Goal: Navigation & Orientation: Find specific page/section

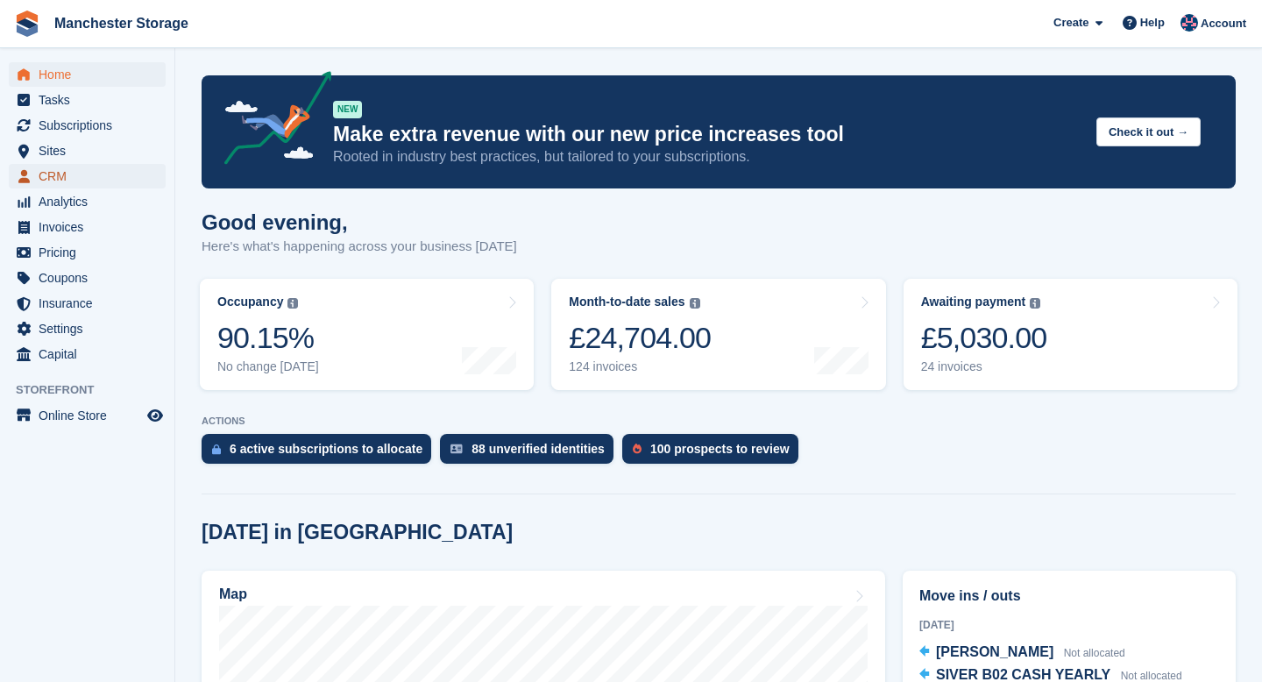
click at [59, 181] on span "CRM" at bounding box center [91, 176] width 105 height 25
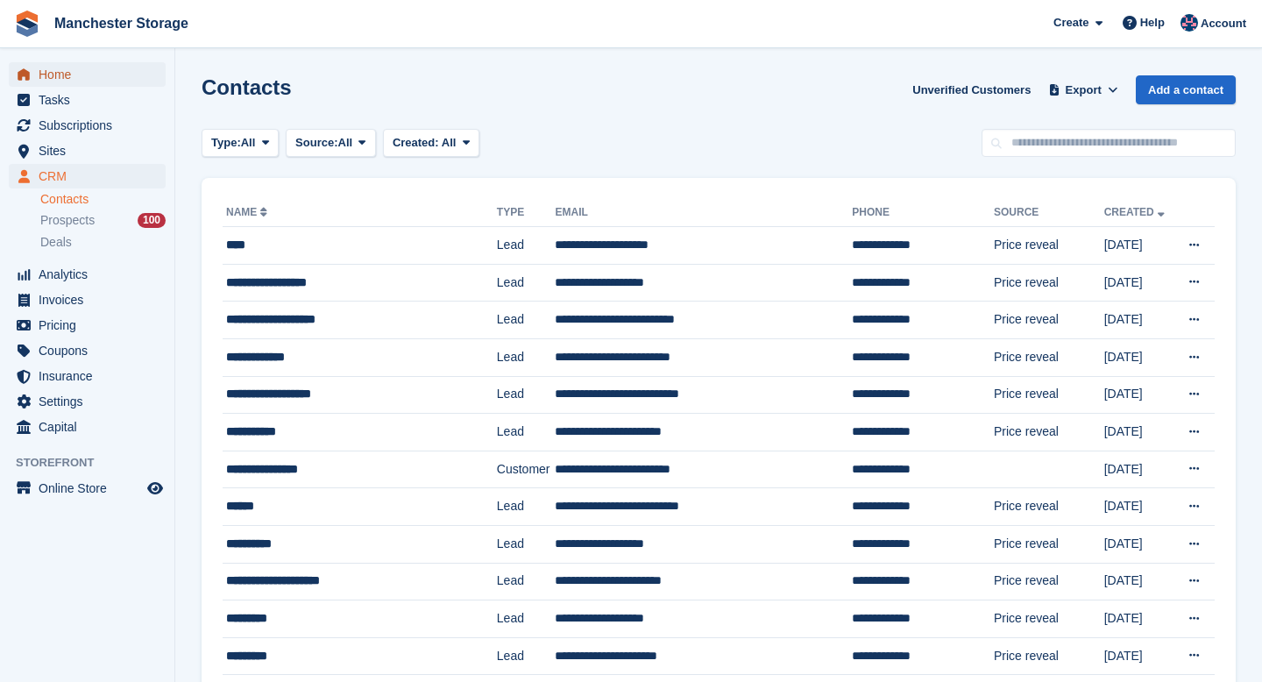
click at [44, 75] on span "Home" at bounding box center [91, 74] width 105 height 25
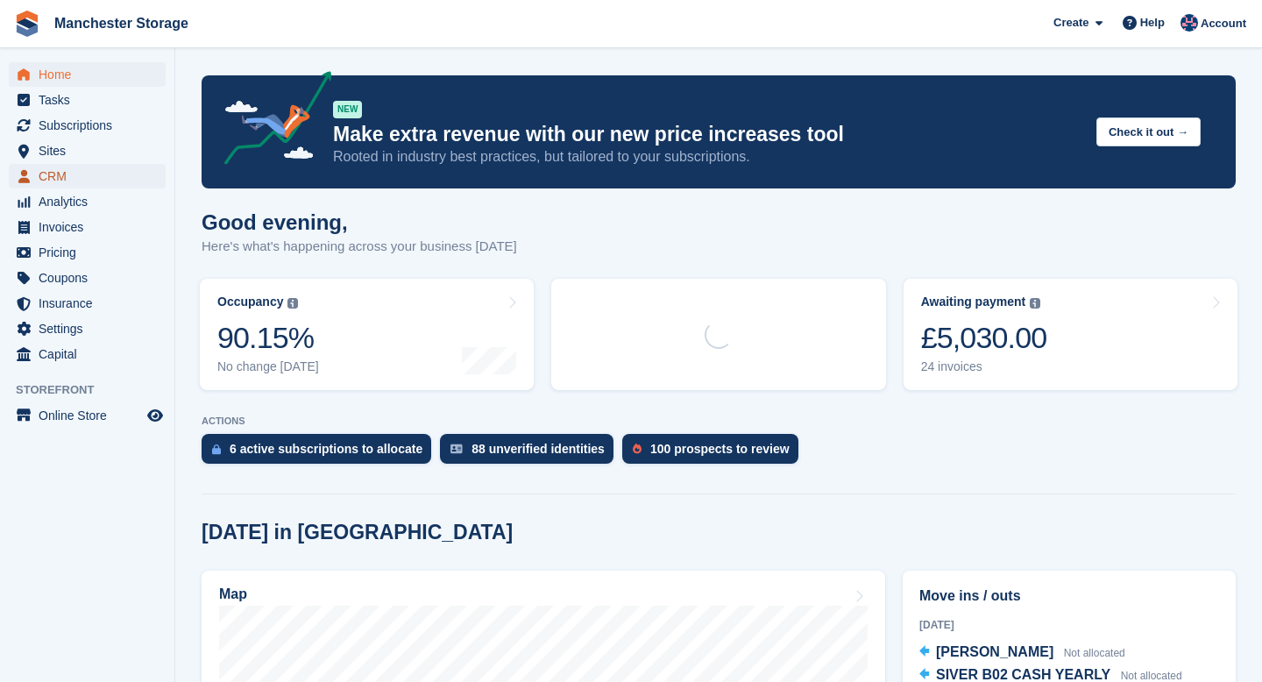
click at [55, 168] on span "CRM" at bounding box center [91, 176] width 105 height 25
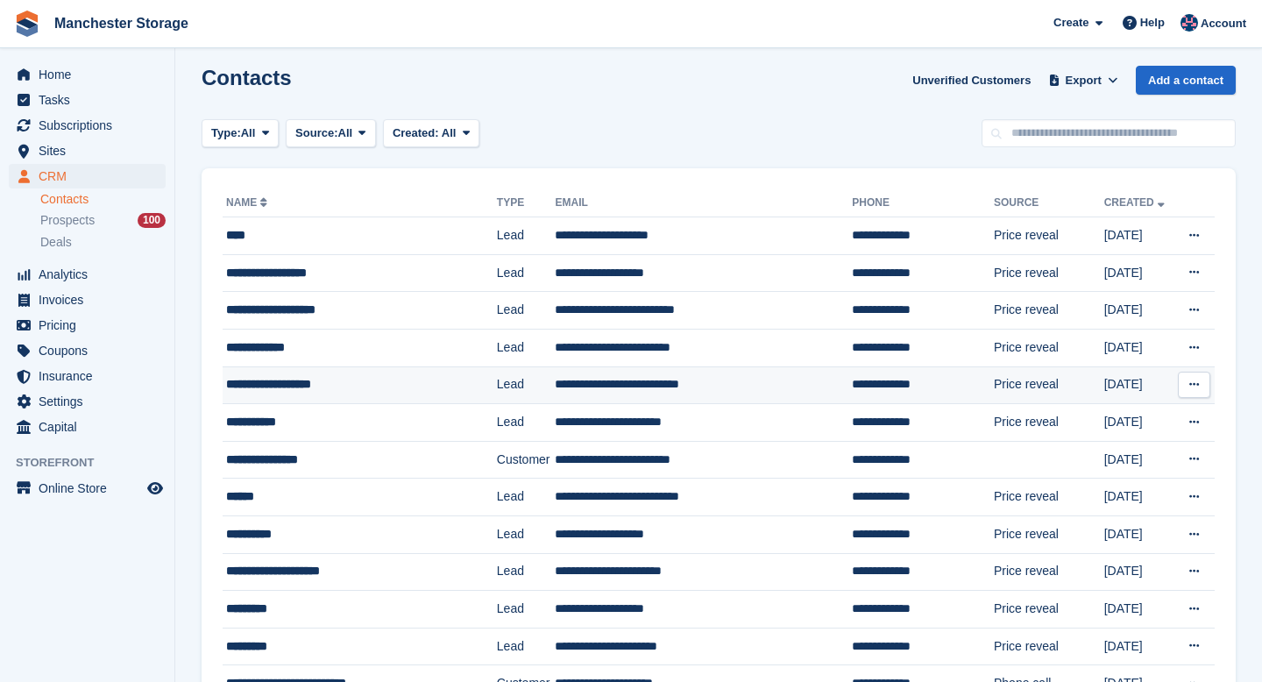
scroll to position [8, 0]
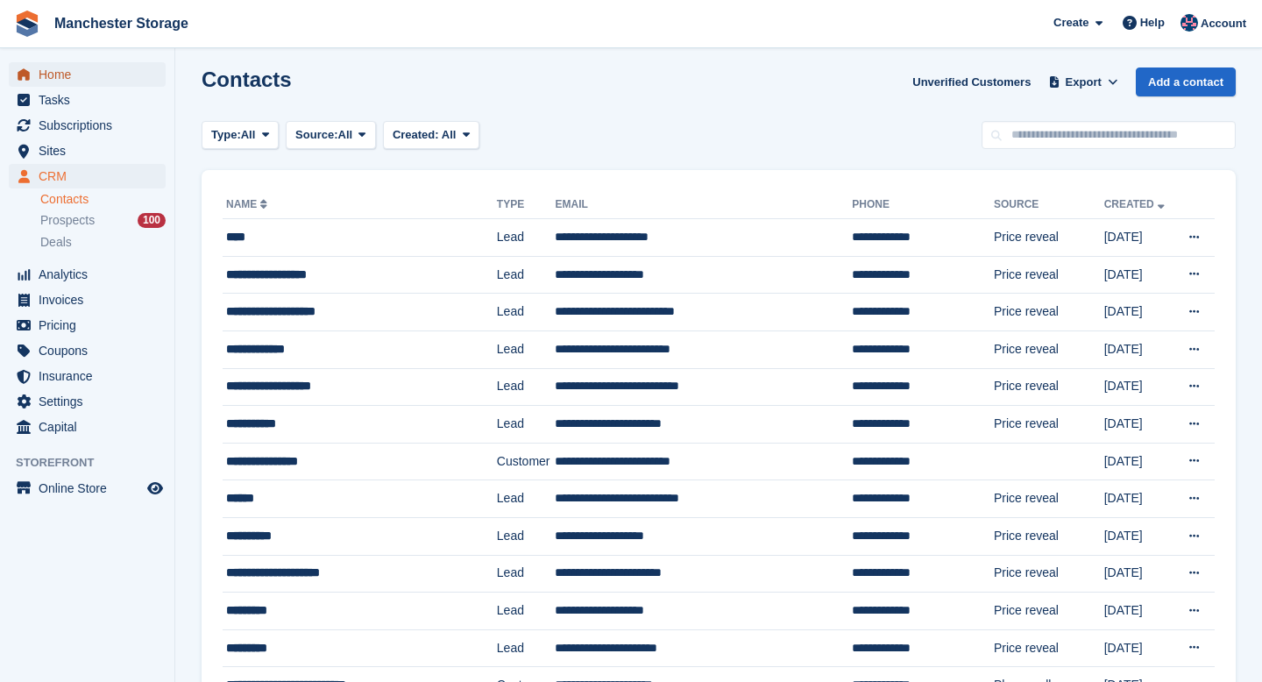
click at [68, 74] on span "Home" at bounding box center [91, 74] width 105 height 25
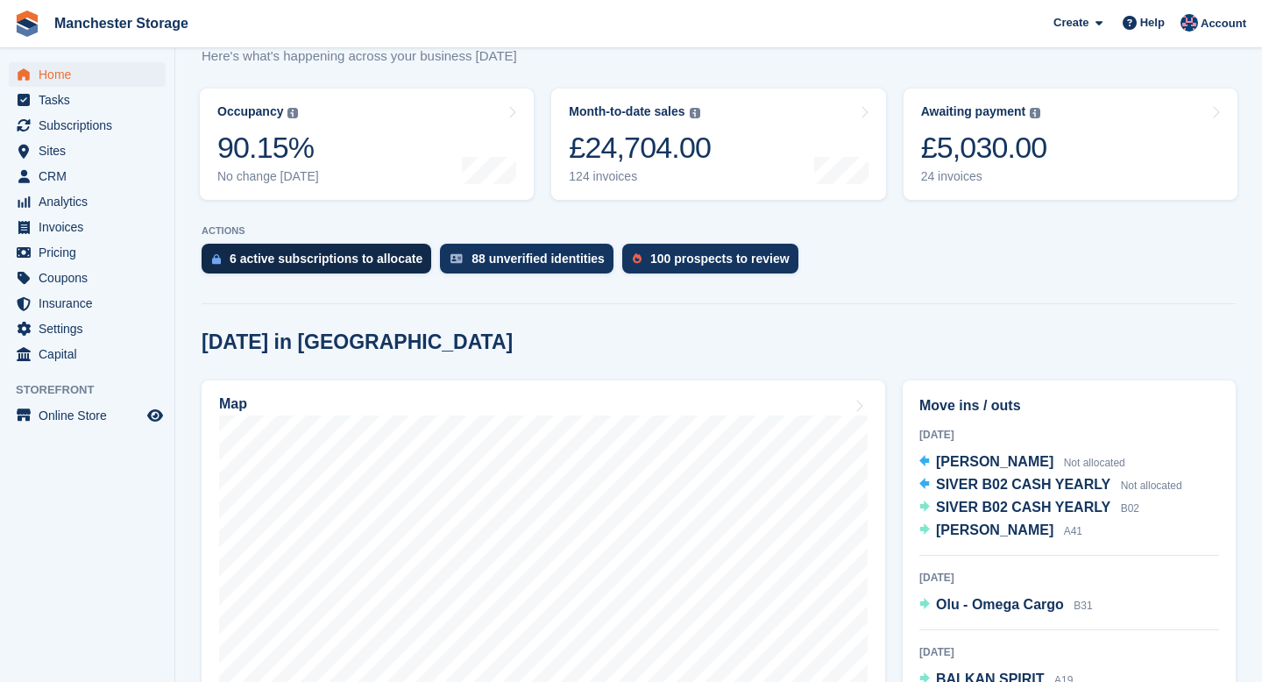
scroll to position [191, 0]
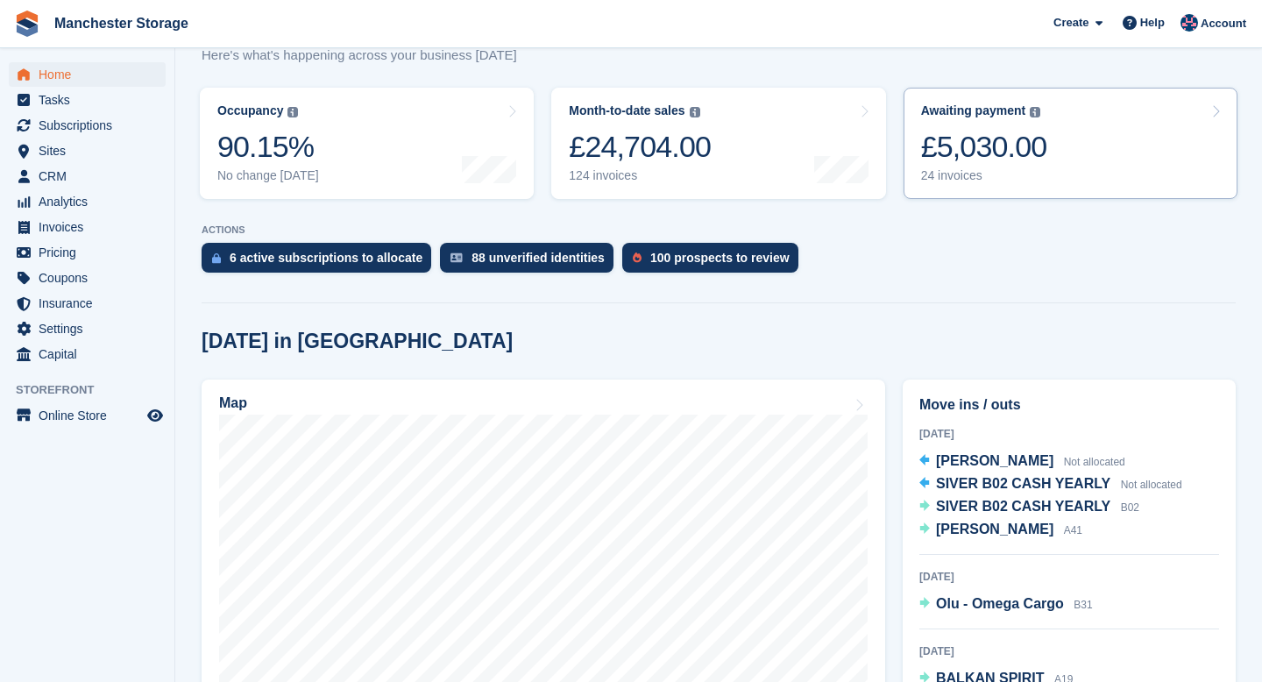
click at [990, 160] on div "£5,030.00" at bounding box center [984, 147] width 126 height 36
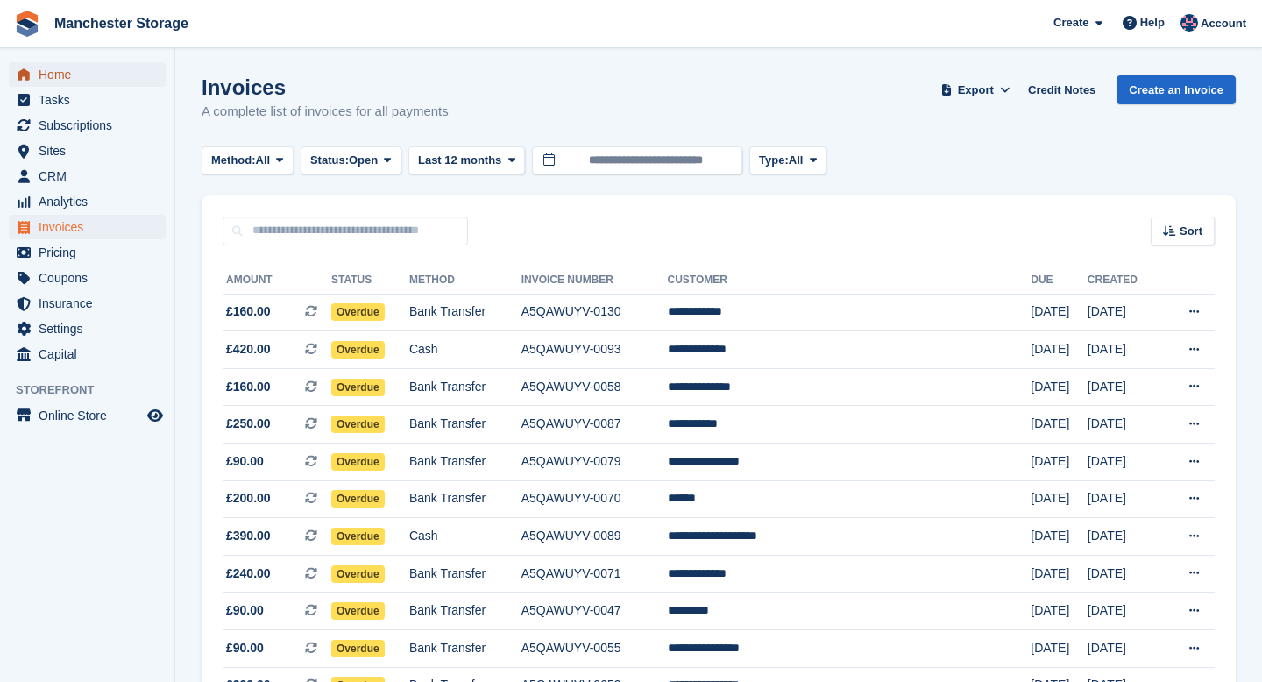
click at [67, 77] on span "Home" at bounding box center [91, 74] width 105 height 25
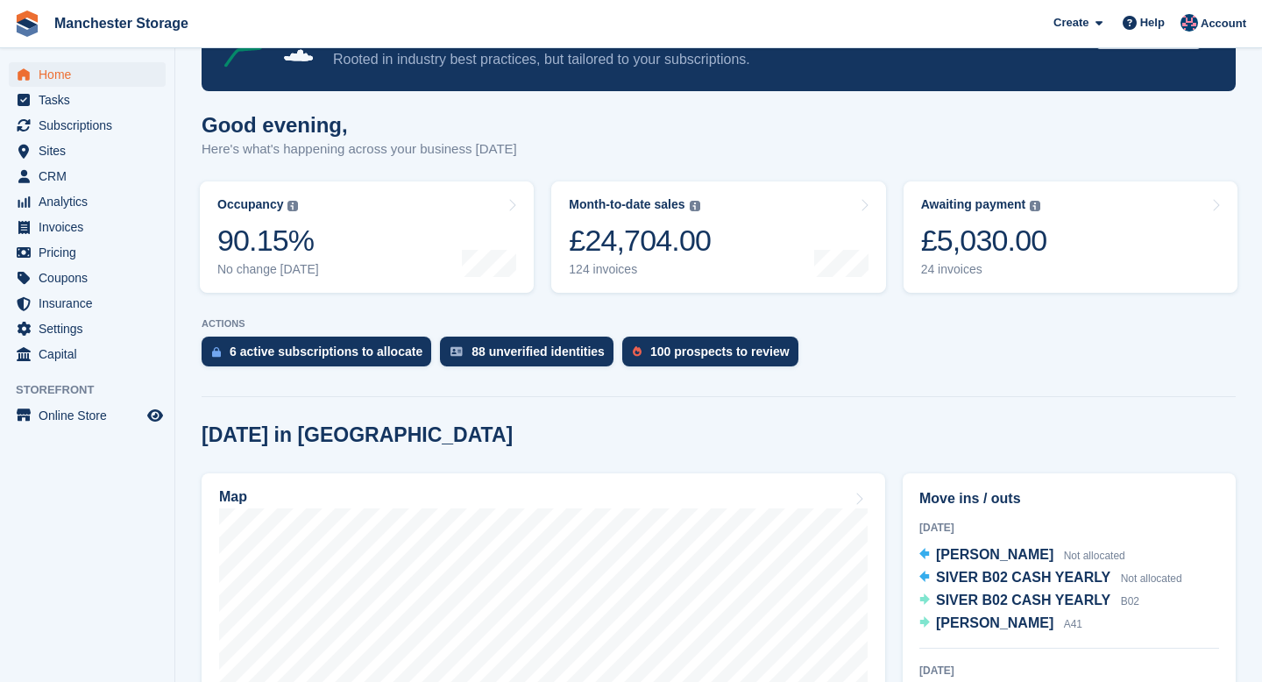
scroll to position [121, 0]
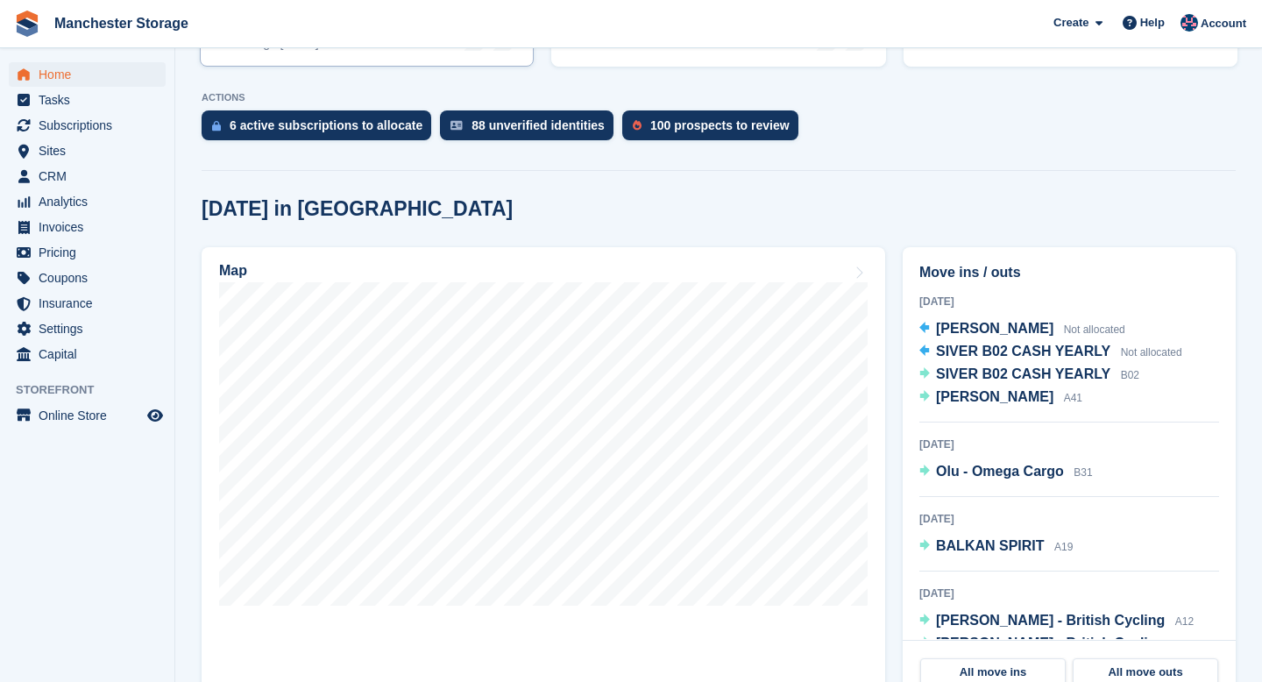
scroll to position [382, 0]
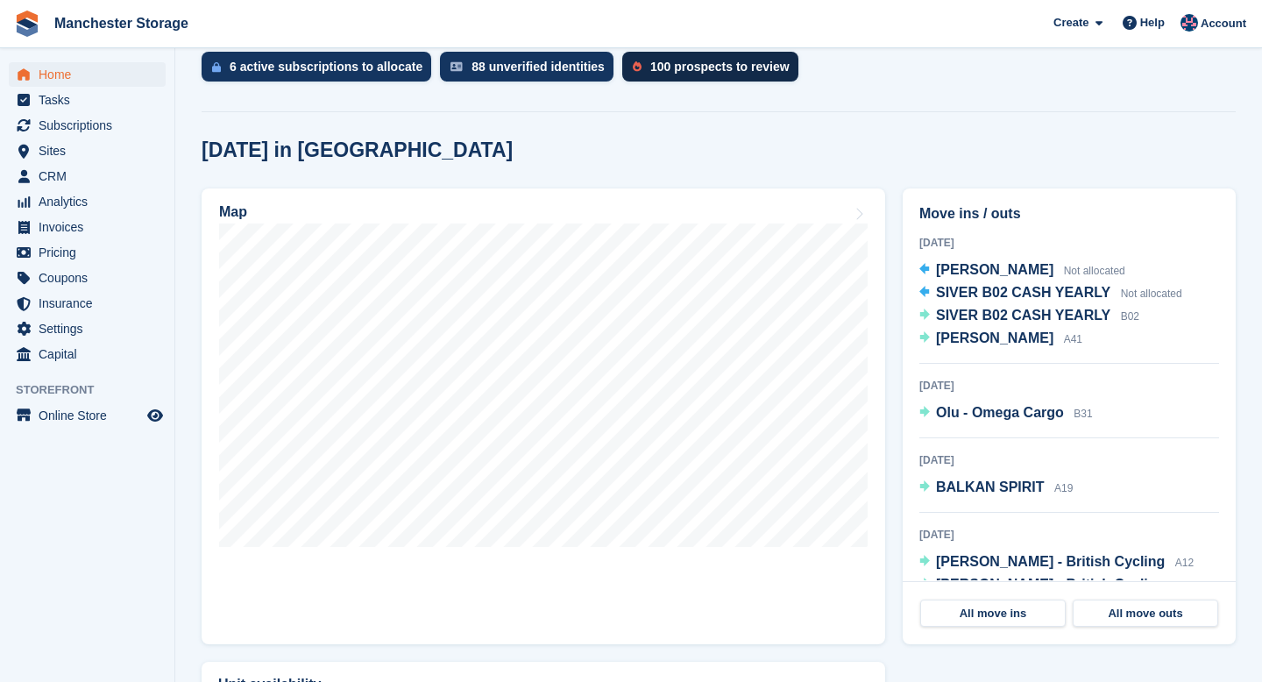
click at [669, 62] on div "100 prospects to review" at bounding box center [719, 67] width 139 height 14
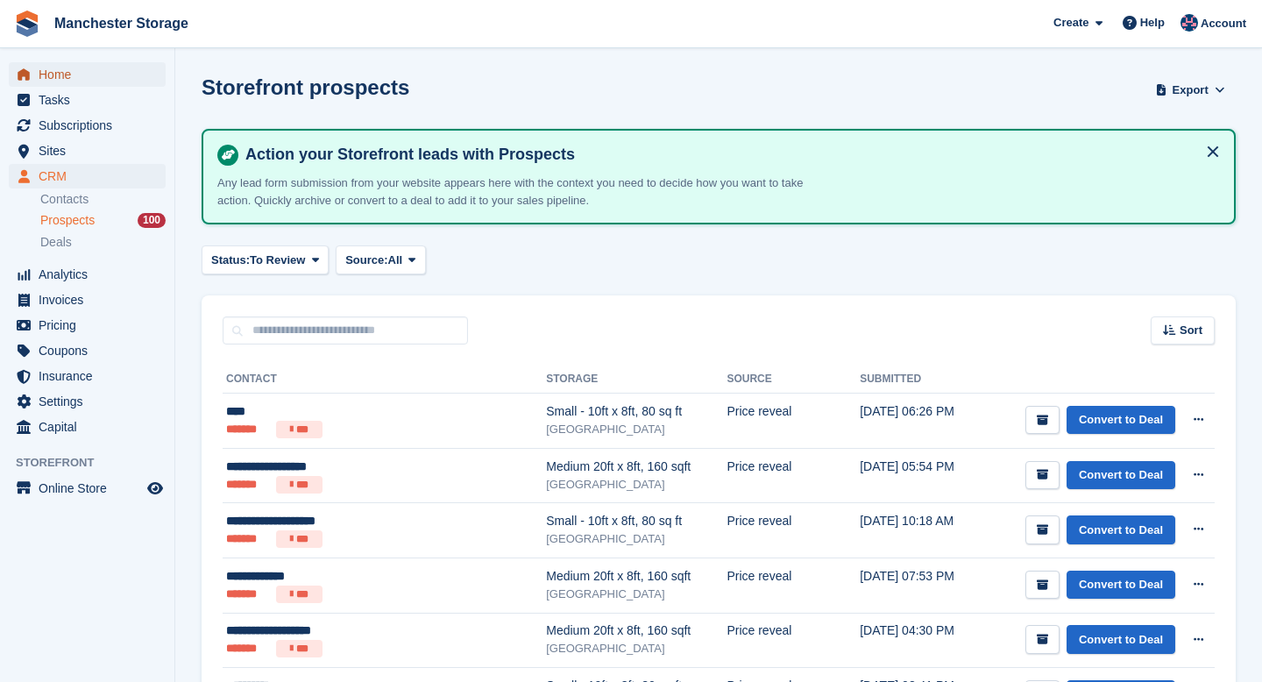
click at [72, 73] on span "Home" at bounding box center [91, 74] width 105 height 25
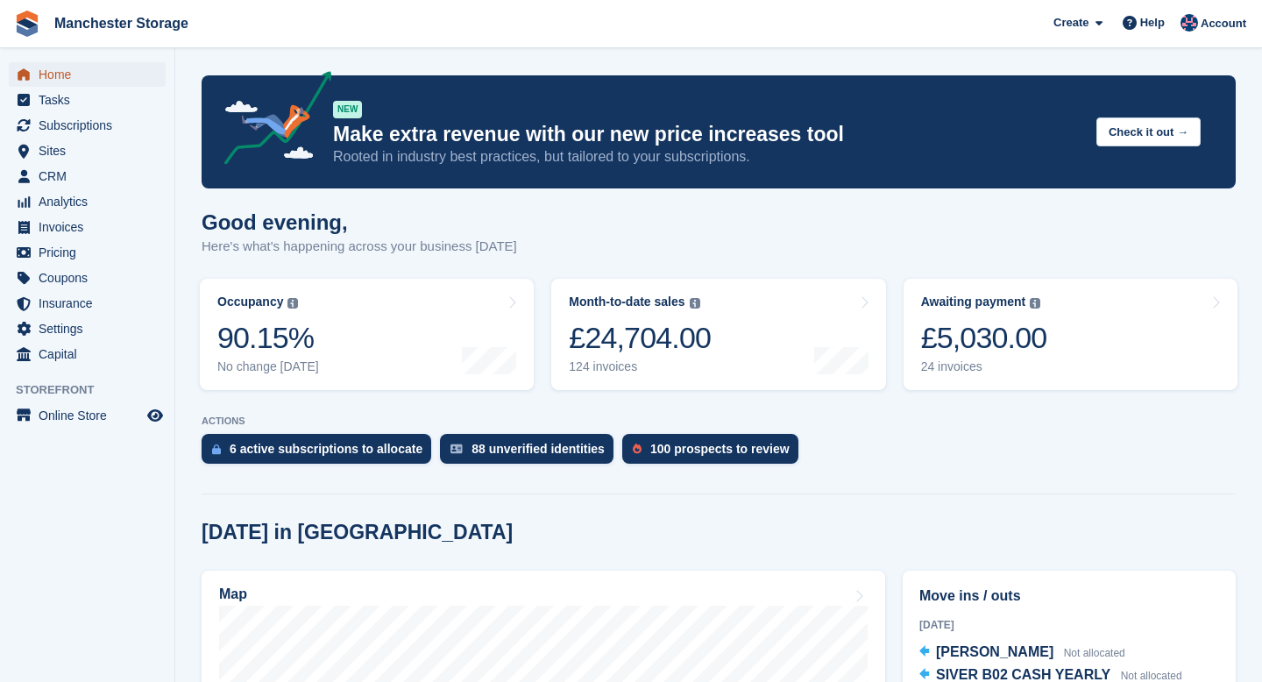
click at [60, 67] on span "Home" at bounding box center [91, 74] width 105 height 25
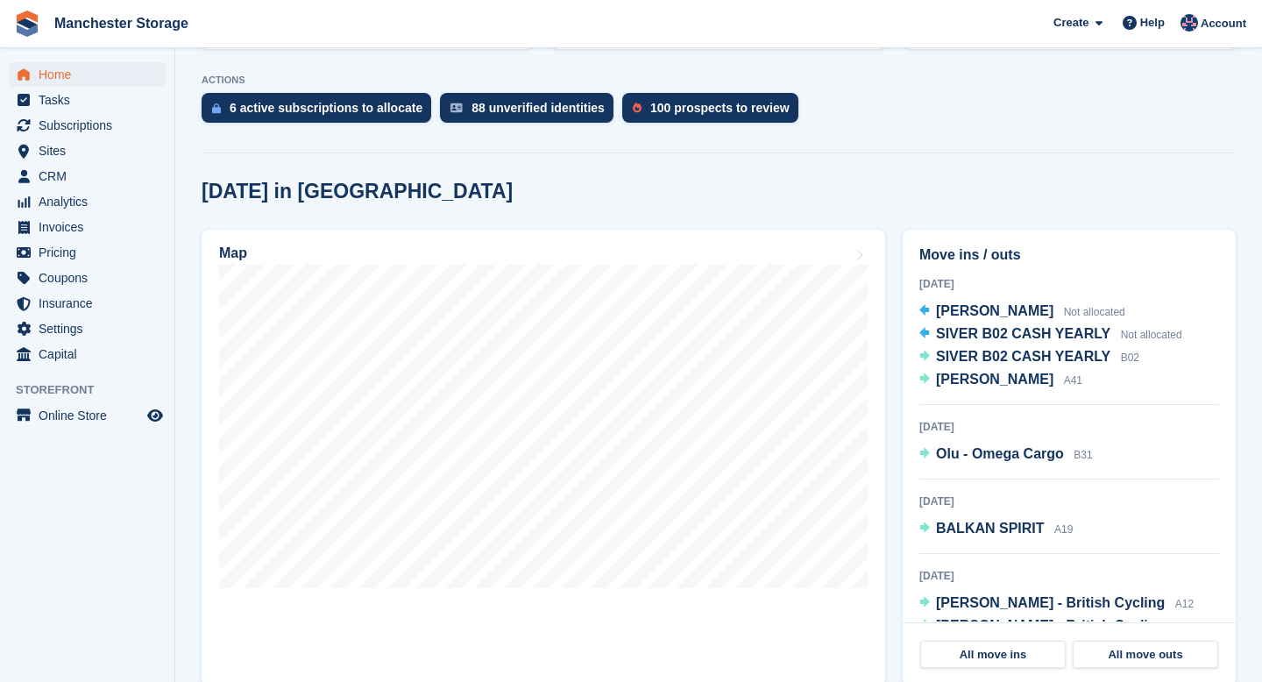
scroll to position [337, 0]
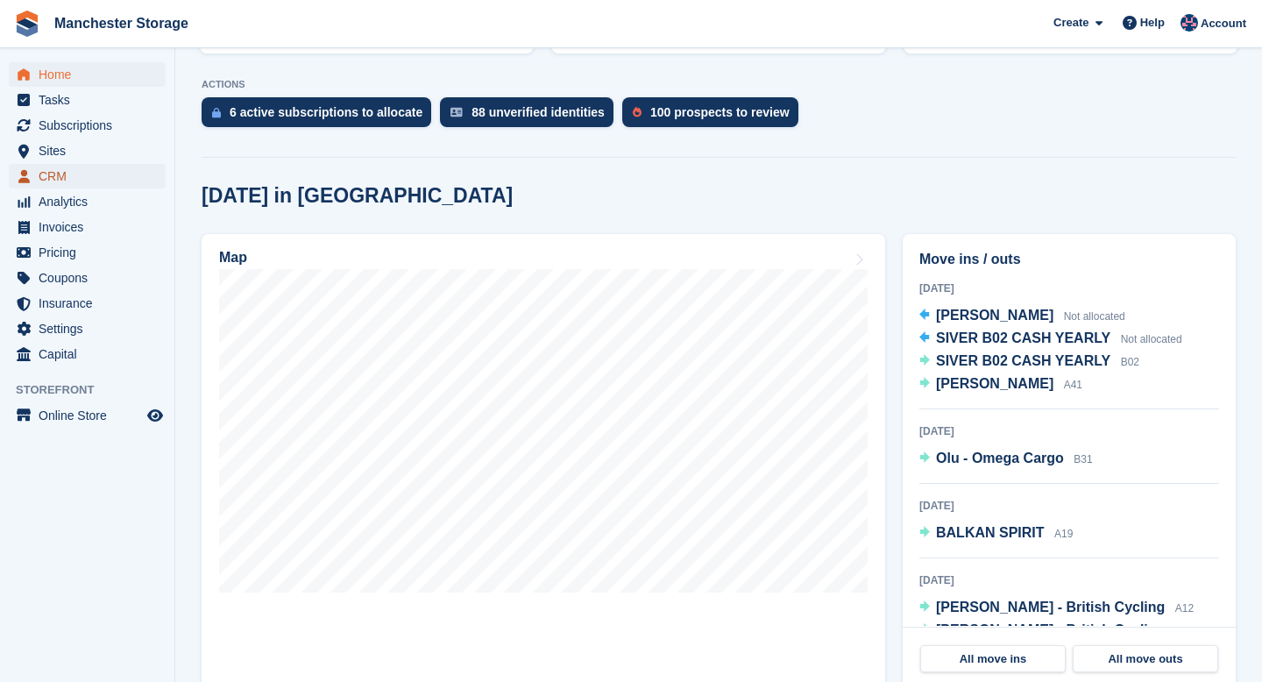
click at [73, 176] on span "CRM" at bounding box center [91, 176] width 105 height 25
